Goal: Check status: Check status

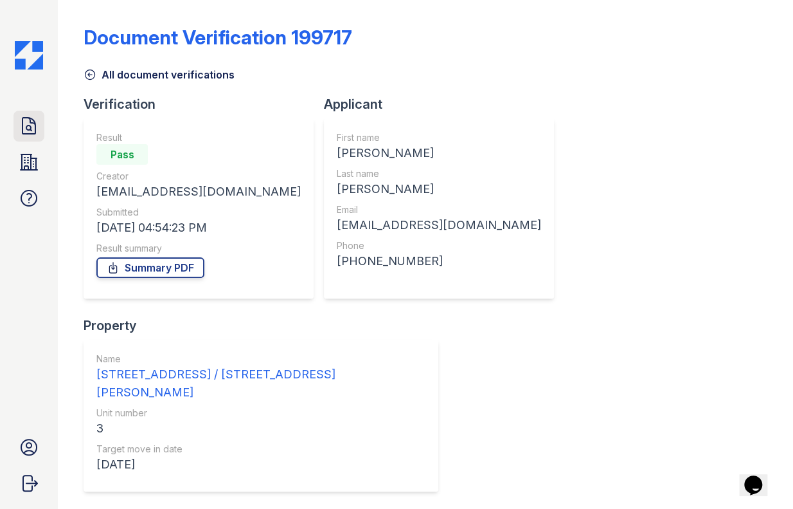
click at [39, 127] on link "Doc Verifications" at bounding box center [29, 126] width 31 height 31
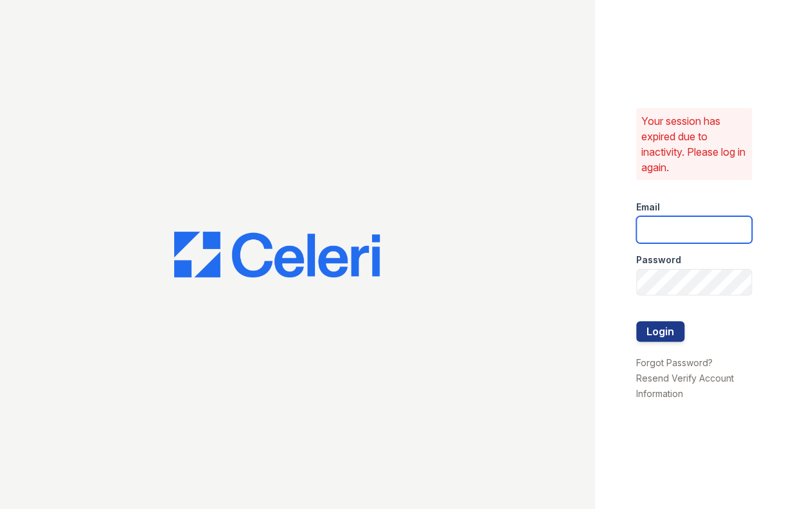
drag, startPoint x: 689, startPoint y: 224, endPoint x: 689, endPoint y: 243, distance: 19.3
click at [689, 224] on input "email" at bounding box center [694, 229] width 116 height 27
type input "jessica@hifipm.com"
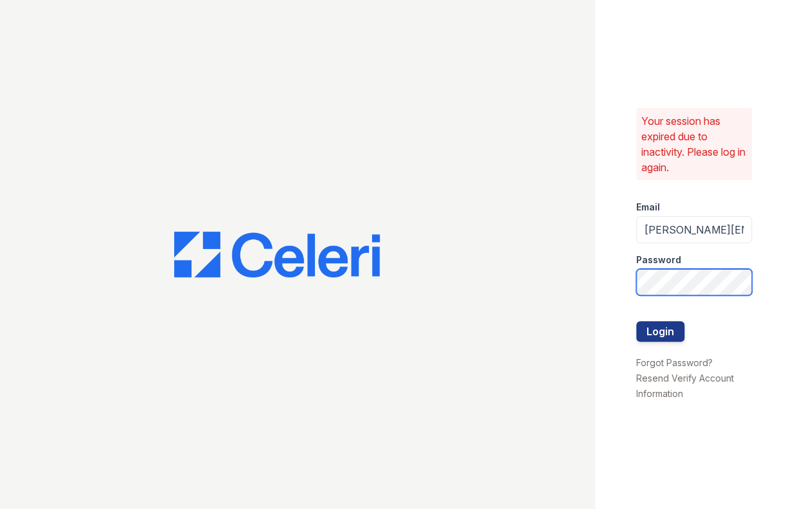
click at [636, 321] on button "Login" at bounding box center [660, 331] width 48 height 21
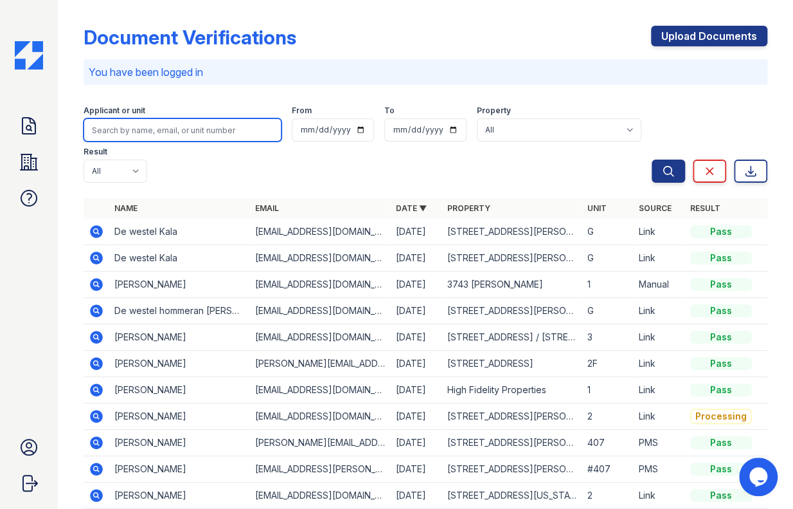
click at [170, 128] on input "search" at bounding box center [183, 129] width 198 height 23
paste input "De westel hommeran [PERSON_NAME]"
type input "De westel hommeran Kala"
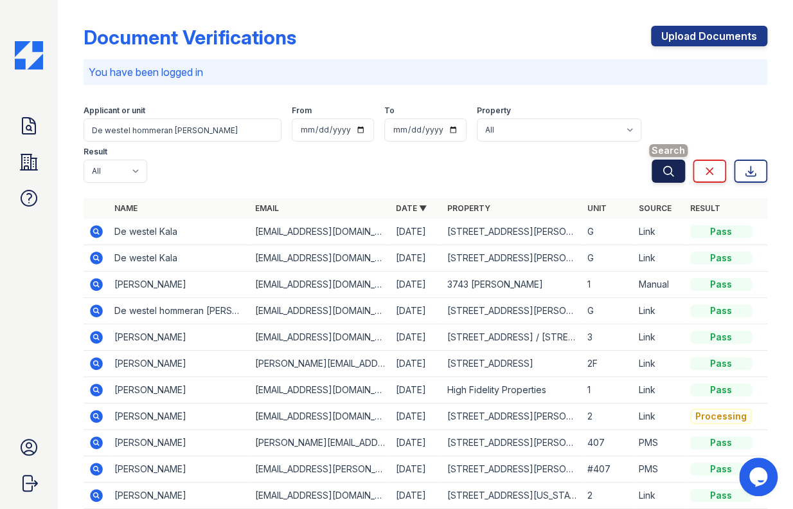
click at [662, 167] on icon "submit" at bounding box center [668, 171] width 13 height 13
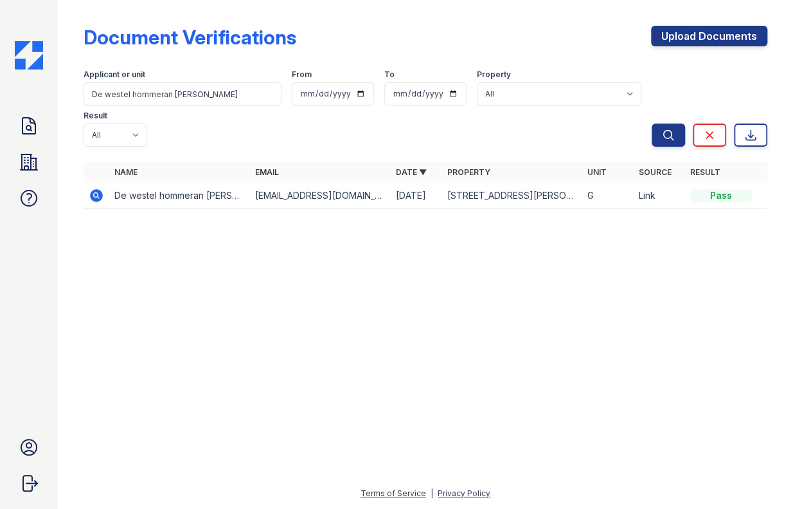
click at [96, 188] on icon at bounding box center [96, 195] width 15 height 15
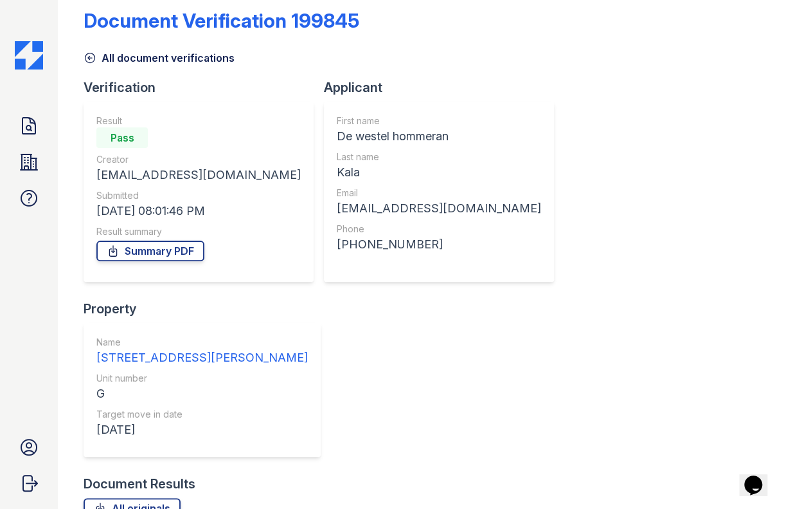
scroll to position [33, 0]
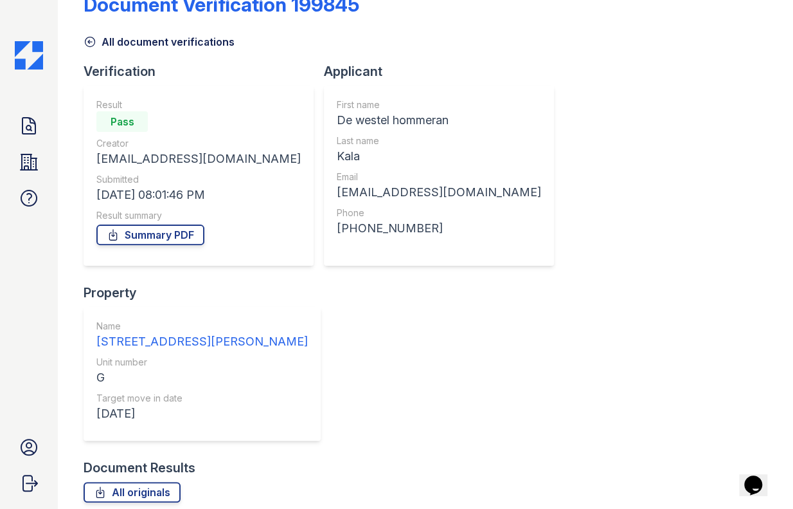
click at [26, 128] on icon at bounding box center [29, 126] width 13 height 16
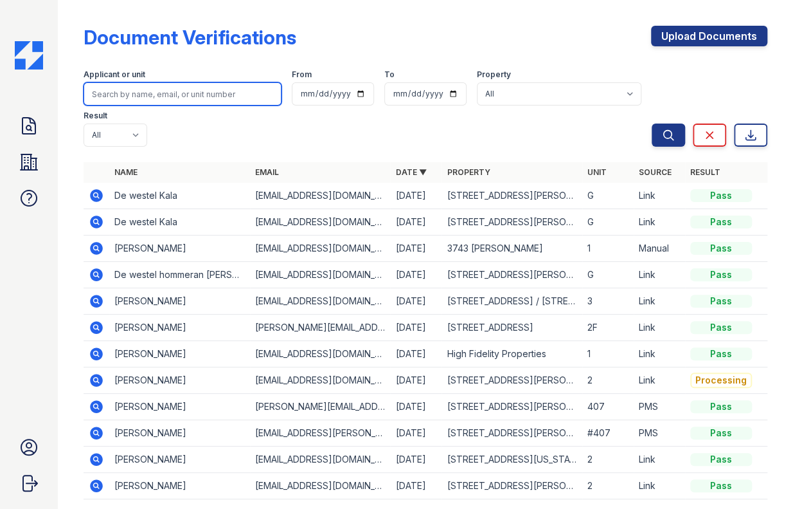
click at [220, 97] on input "search" at bounding box center [183, 93] width 198 height 23
paste input "De westel Kala"
type input "De westel Kala"
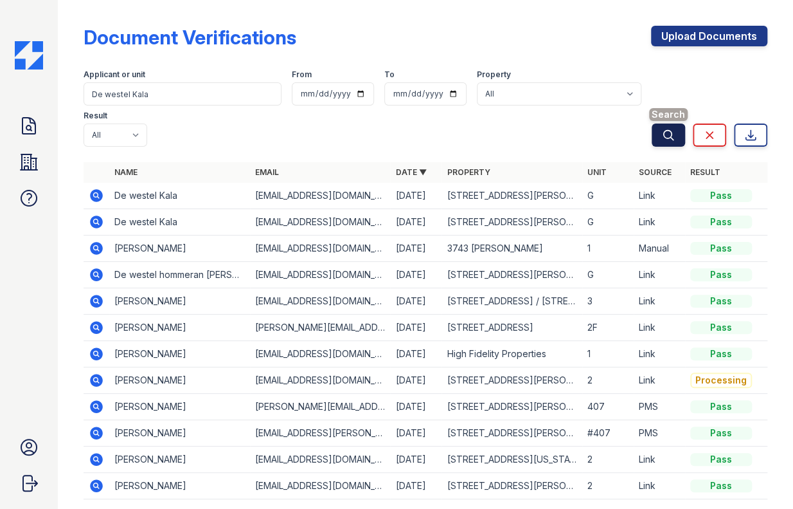
click at [662, 141] on icon "submit" at bounding box center [668, 135] width 13 height 13
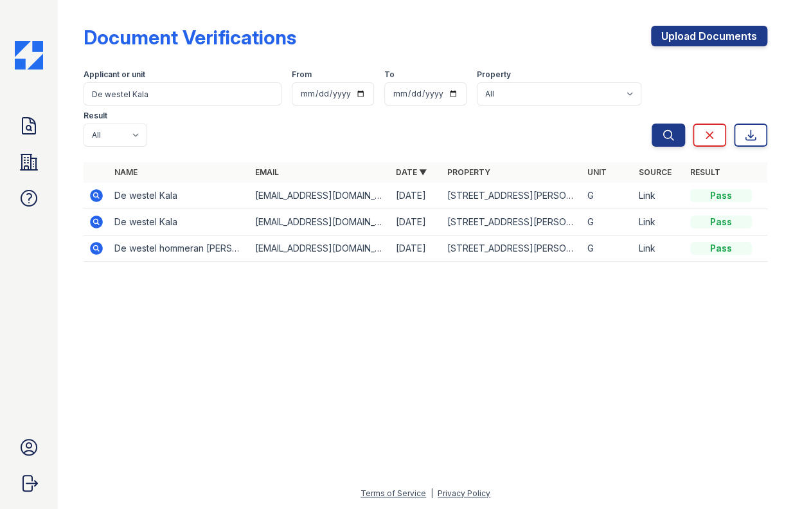
click at [94, 188] on icon at bounding box center [96, 195] width 15 height 15
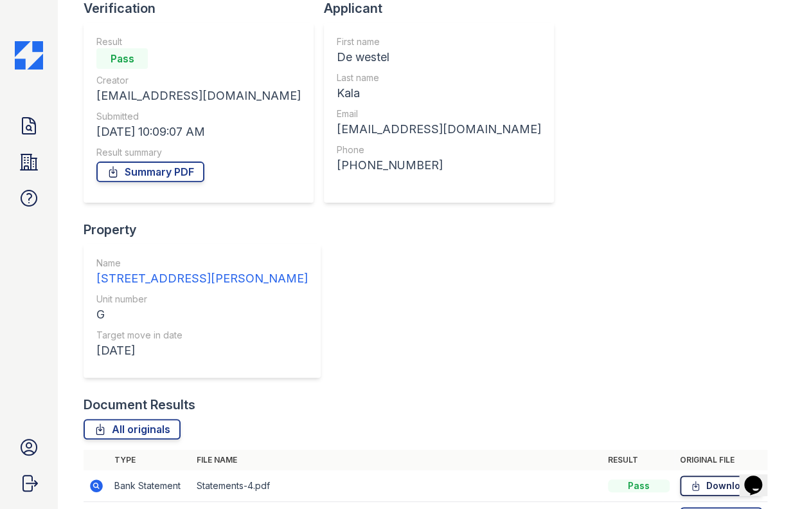
click at [690, 479] on icon at bounding box center [695, 485] width 11 height 13
click at [26, 118] on icon at bounding box center [29, 126] width 13 height 16
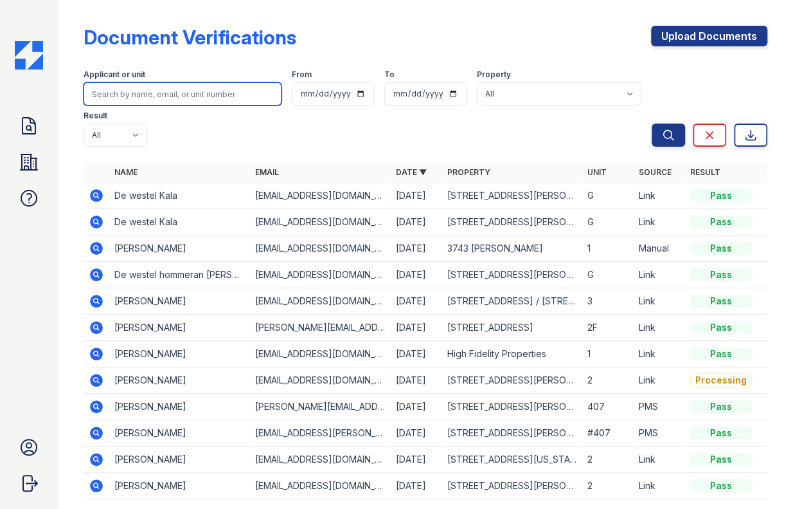
click at [201, 96] on input "search" at bounding box center [183, 93] width 198 height 23
paste input "De westel Kala"
type input "De westel Kala"
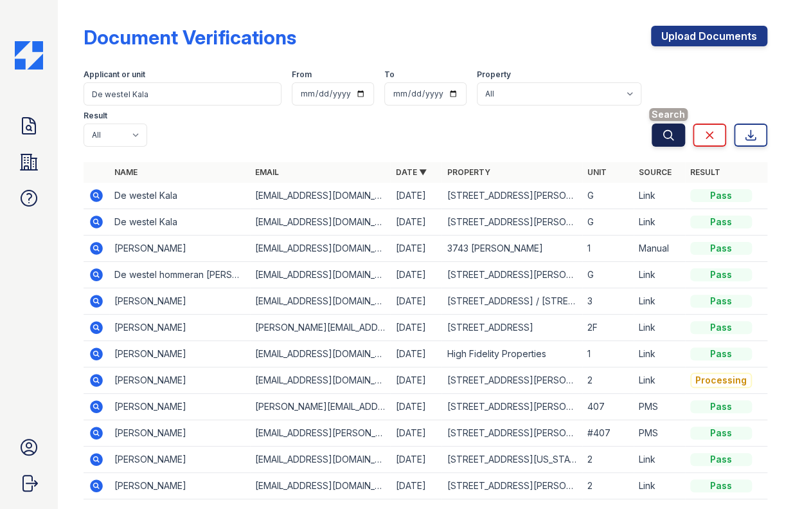
click at [664, 138] on icon "submit" at bounding box center [669, 135] width 10 height 10
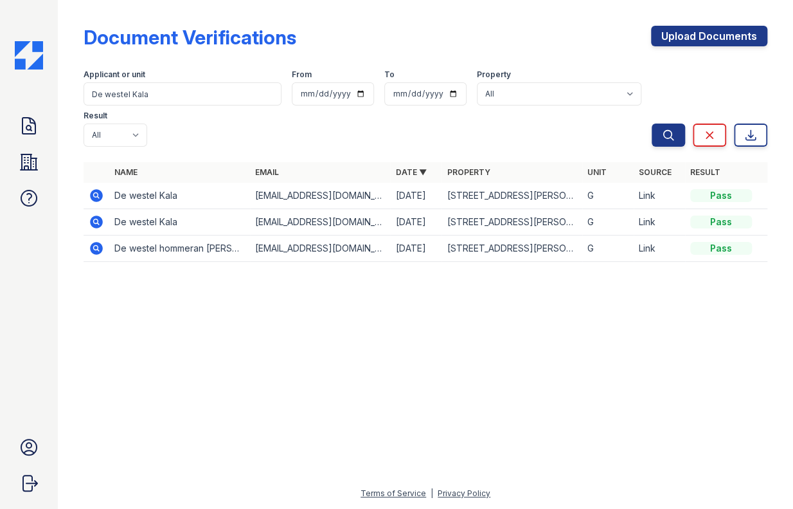
click at [91, 215] on icon at bounding box center [96, 221] width 13 height 13
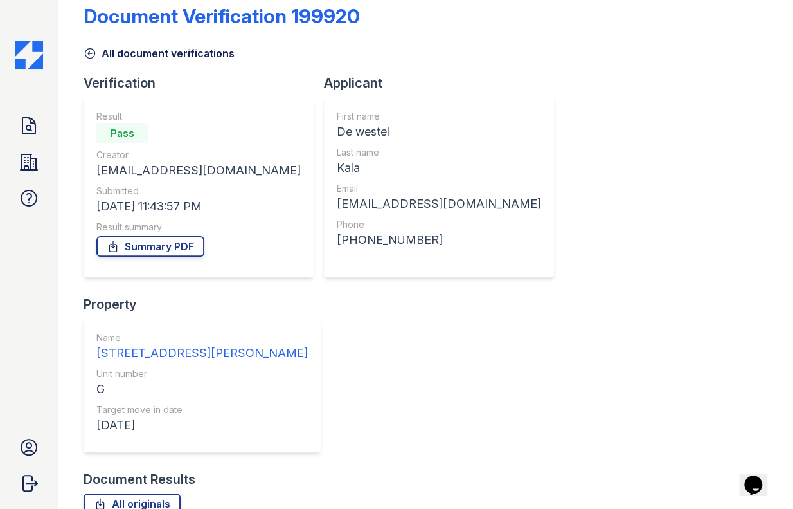
scroll to position [33, 0]
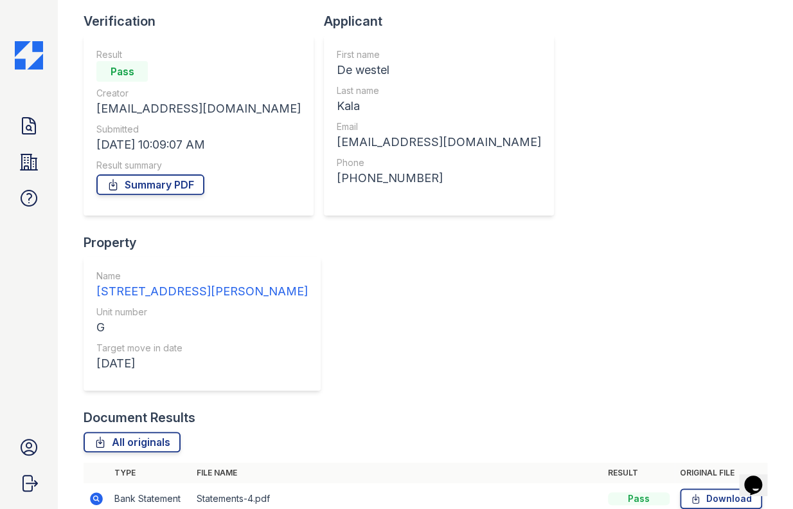
scroll to position [96, 0]
